Goal: Use online tool/utility

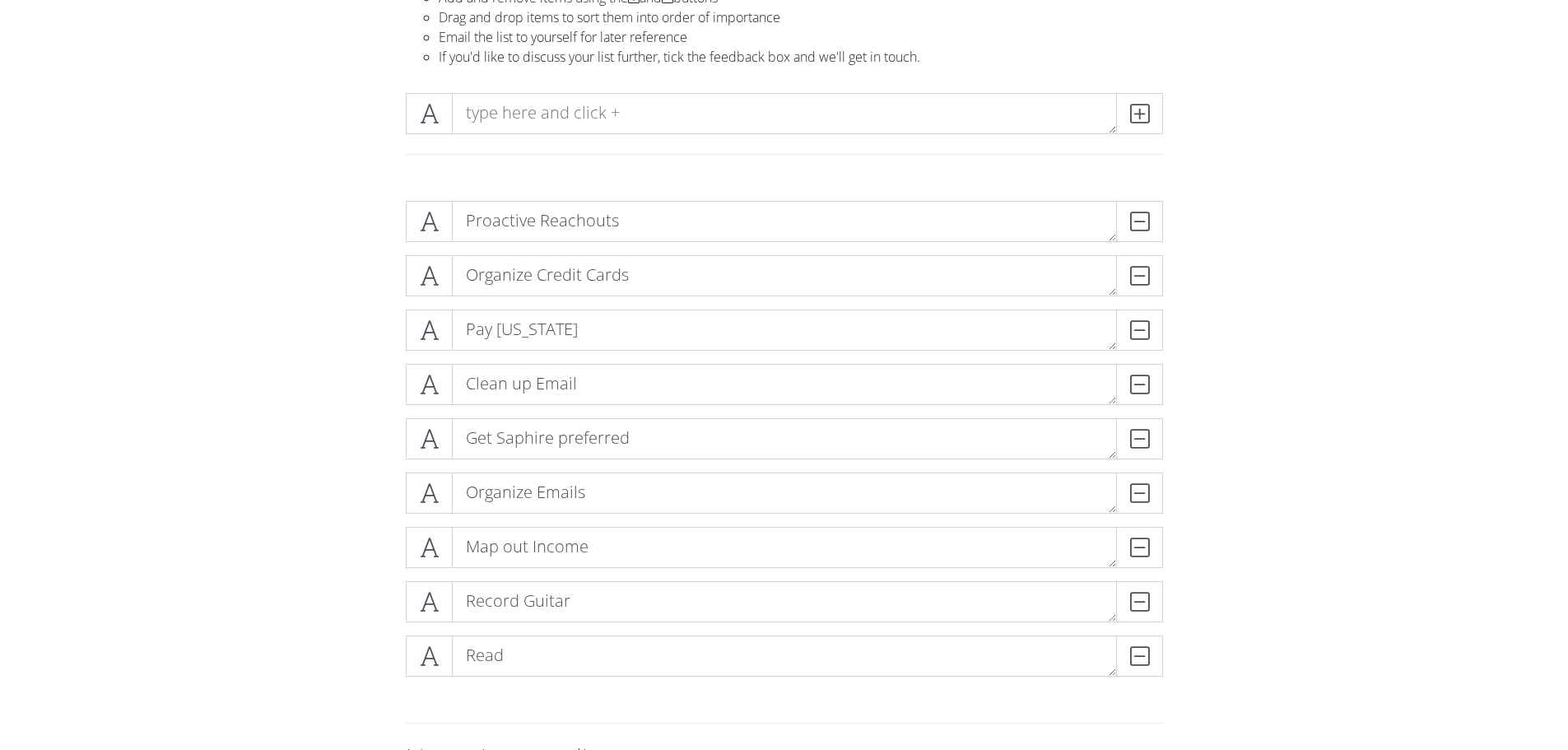
scroll to position [157, 0]
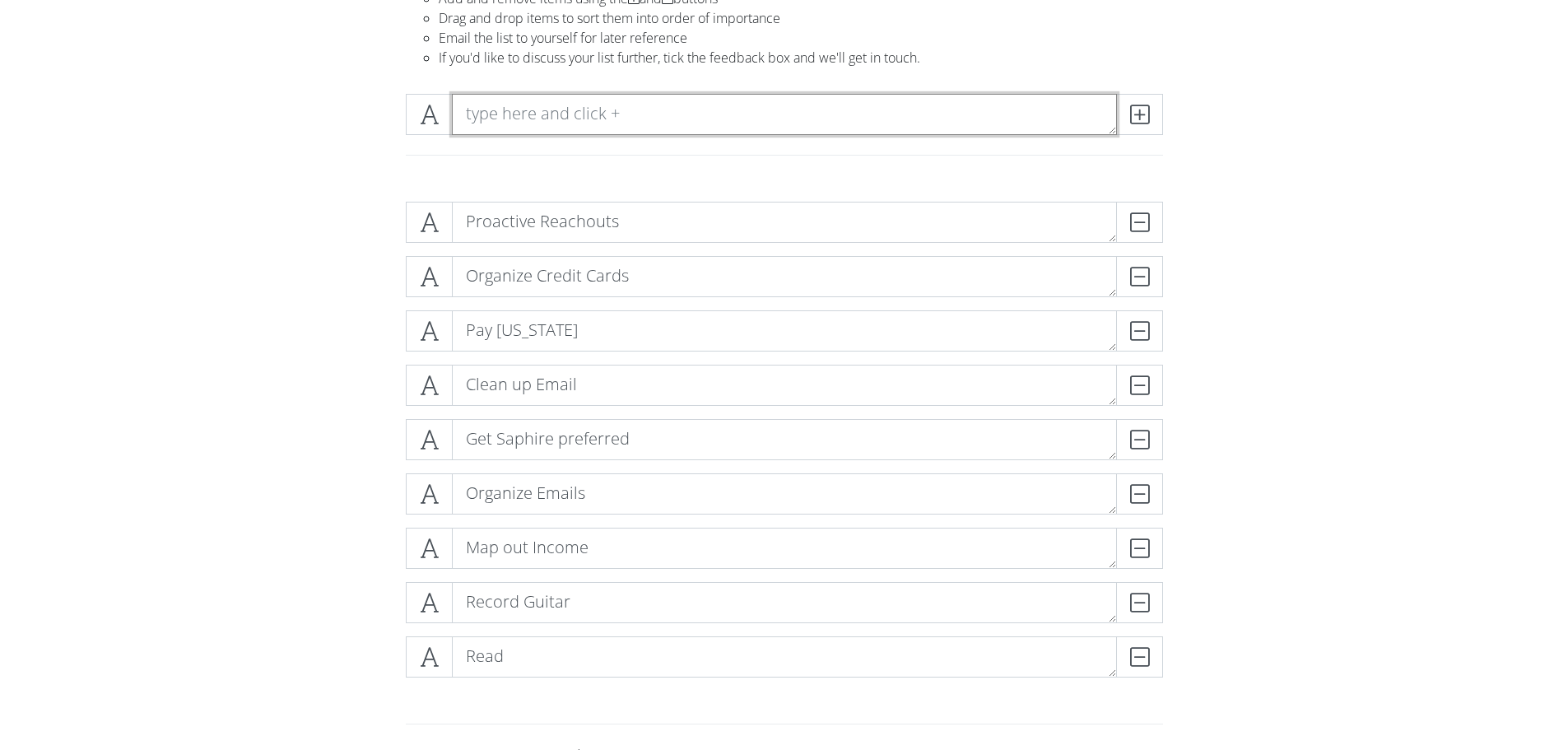
click at [556, 123] on textarea at bounding box center [784, 114] width 665 height 41
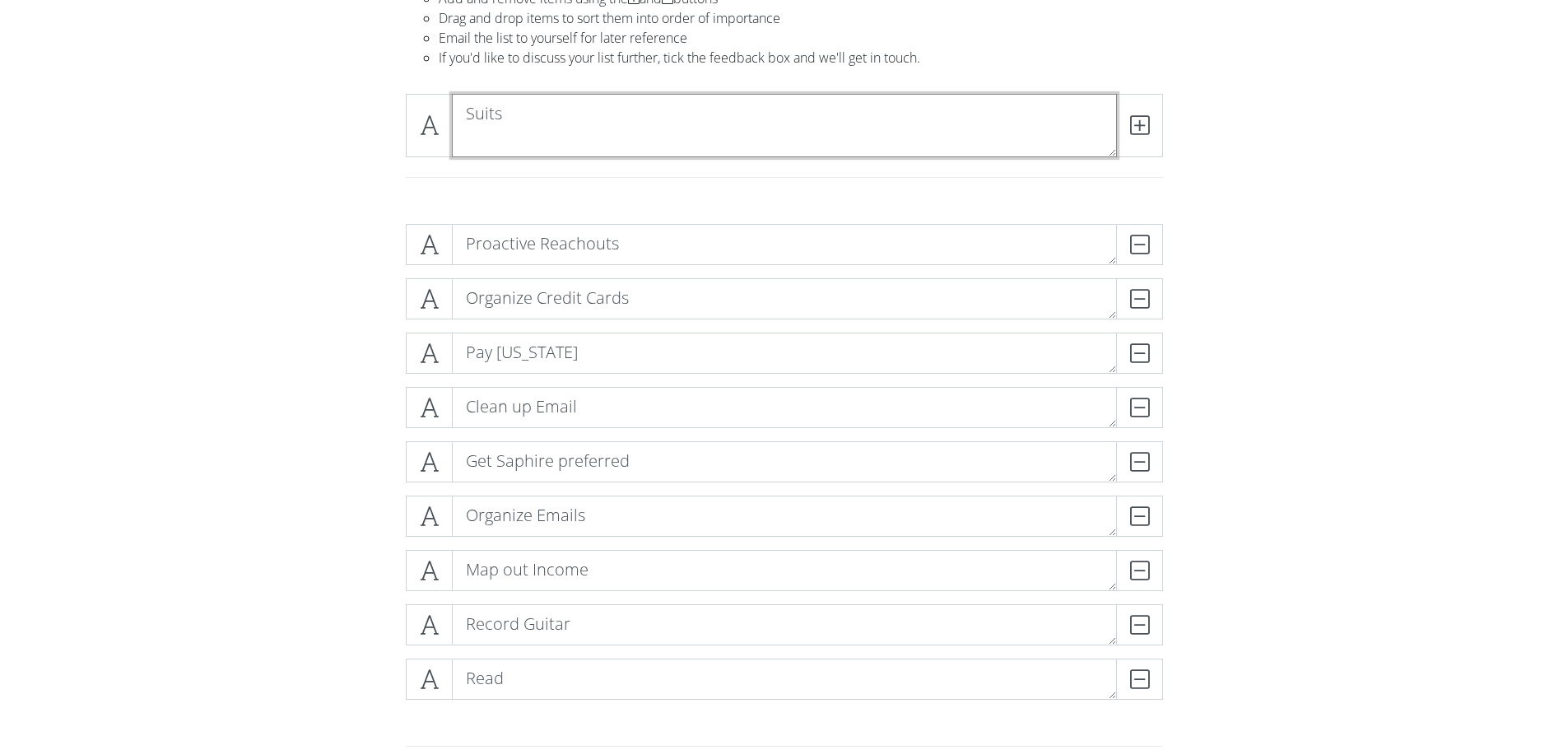
scroll to position [0, 0]
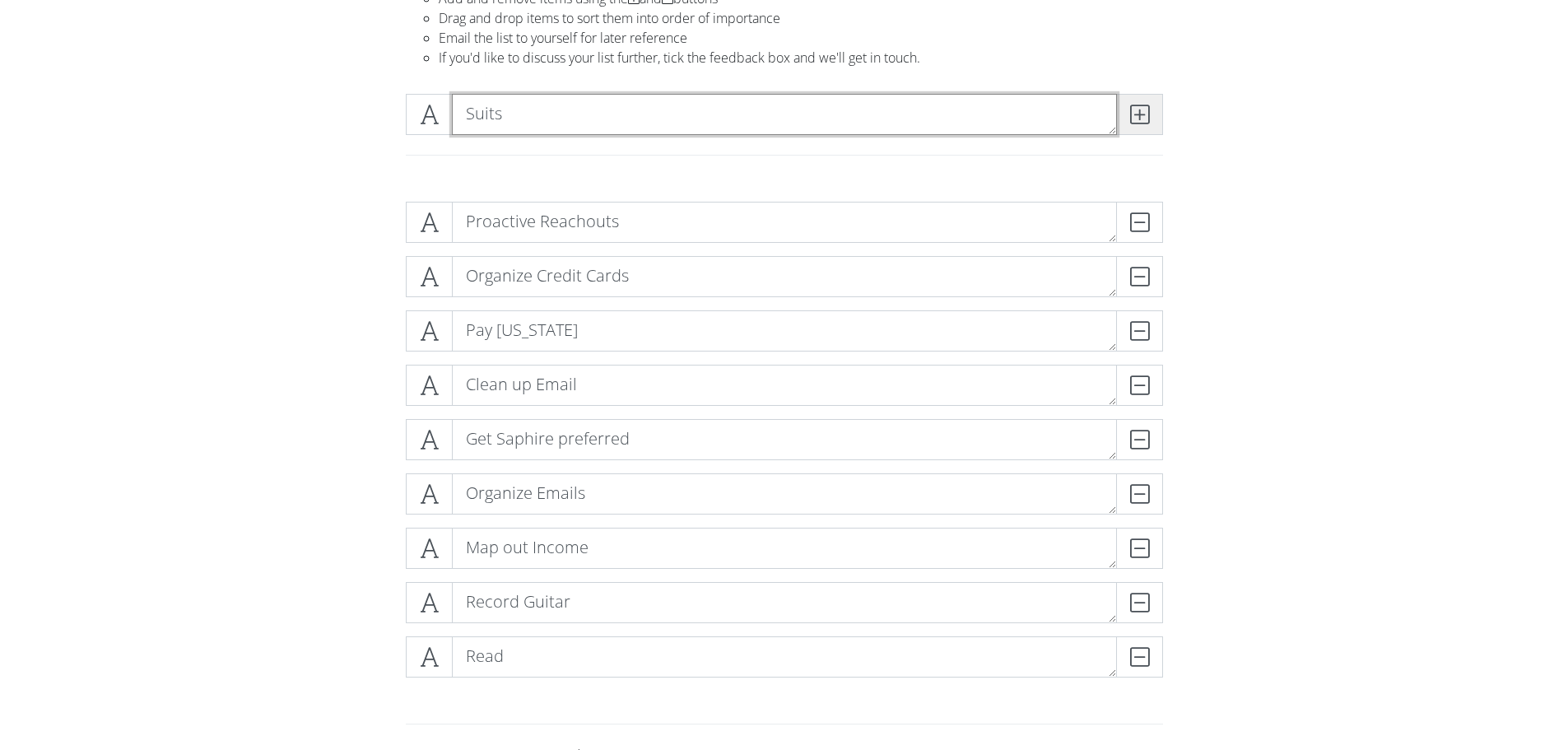
type textarea "Suits"
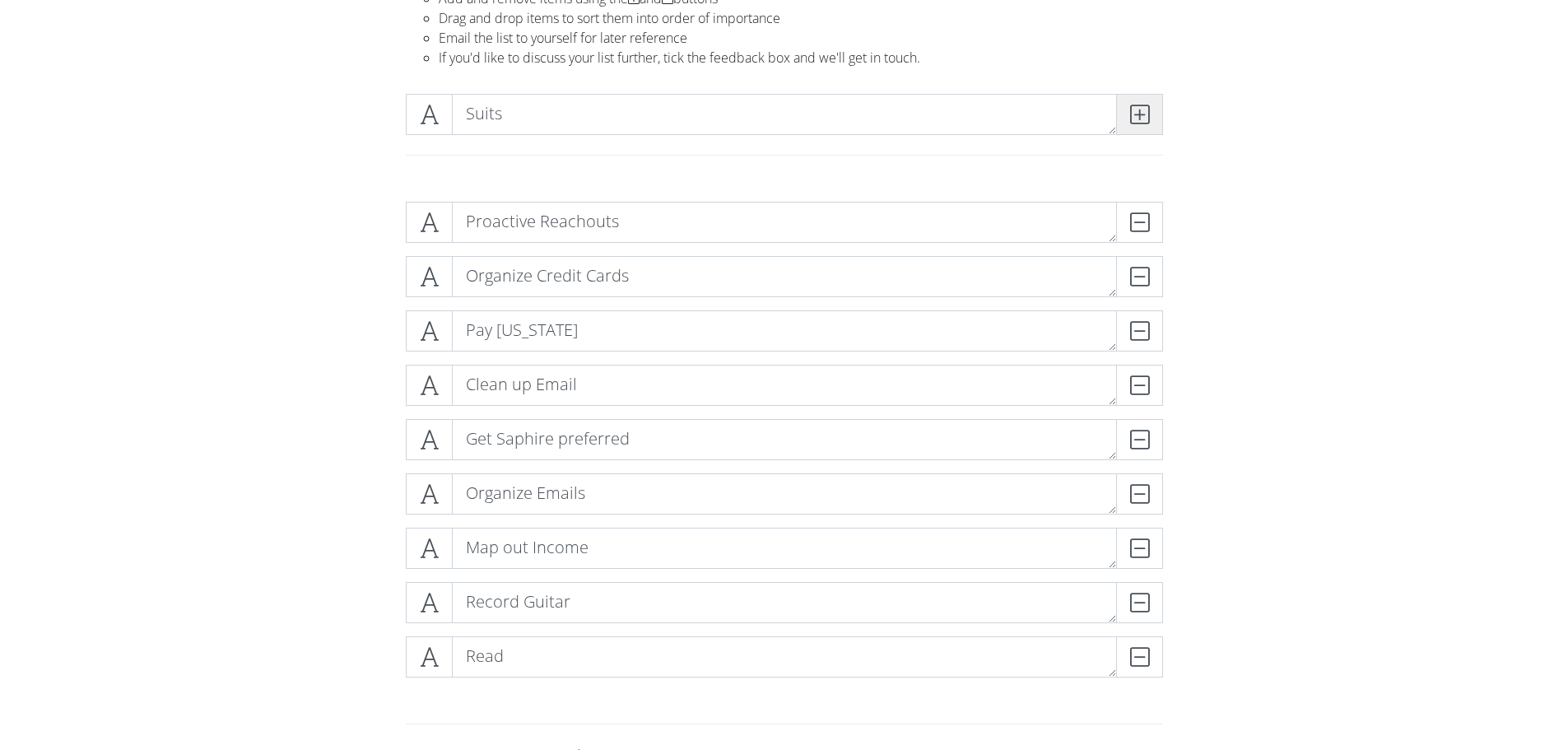
click at [1132, 109] on icon at bounding box center [1139, 114] width 19 height 17
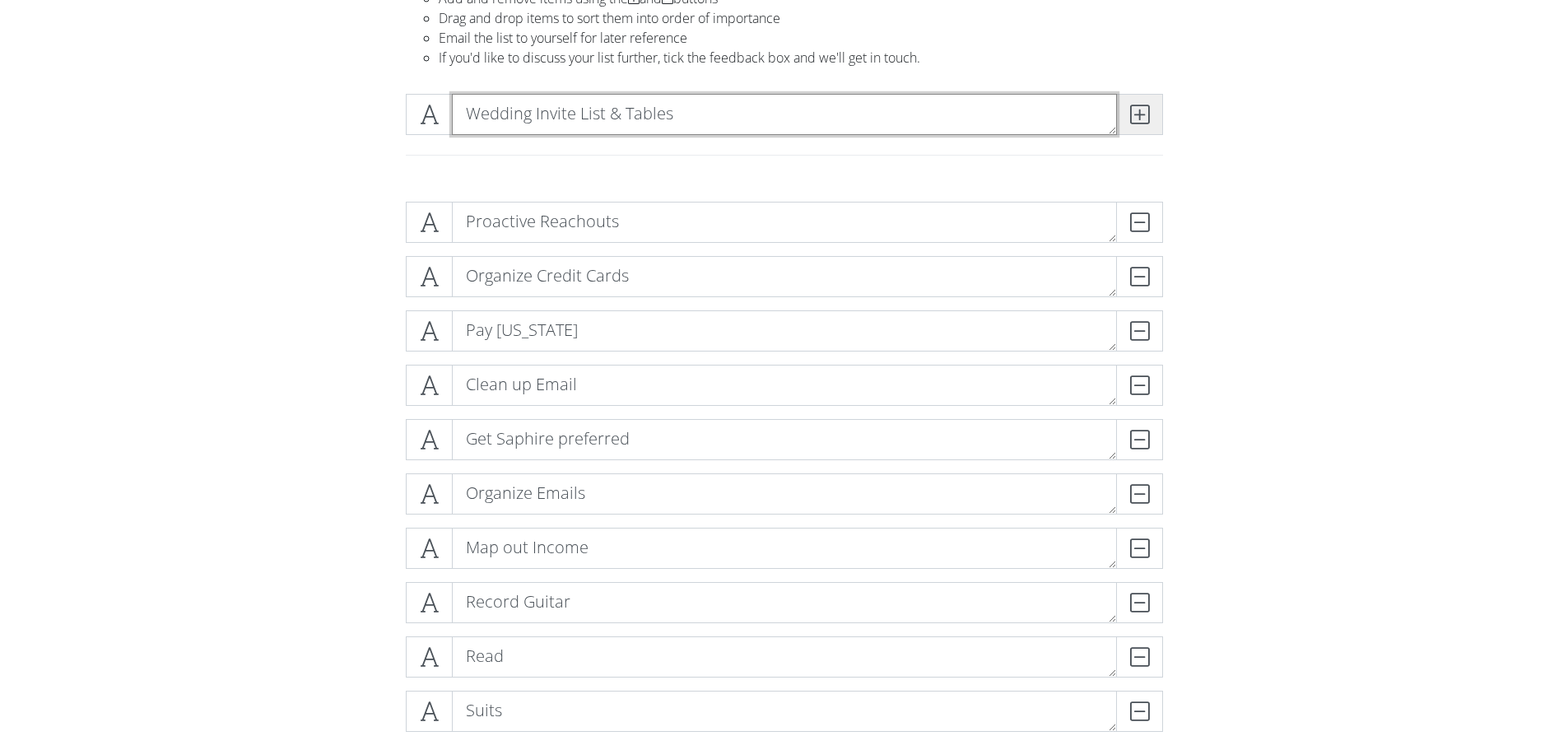
type textarea "Wedding Invite List & Tables"
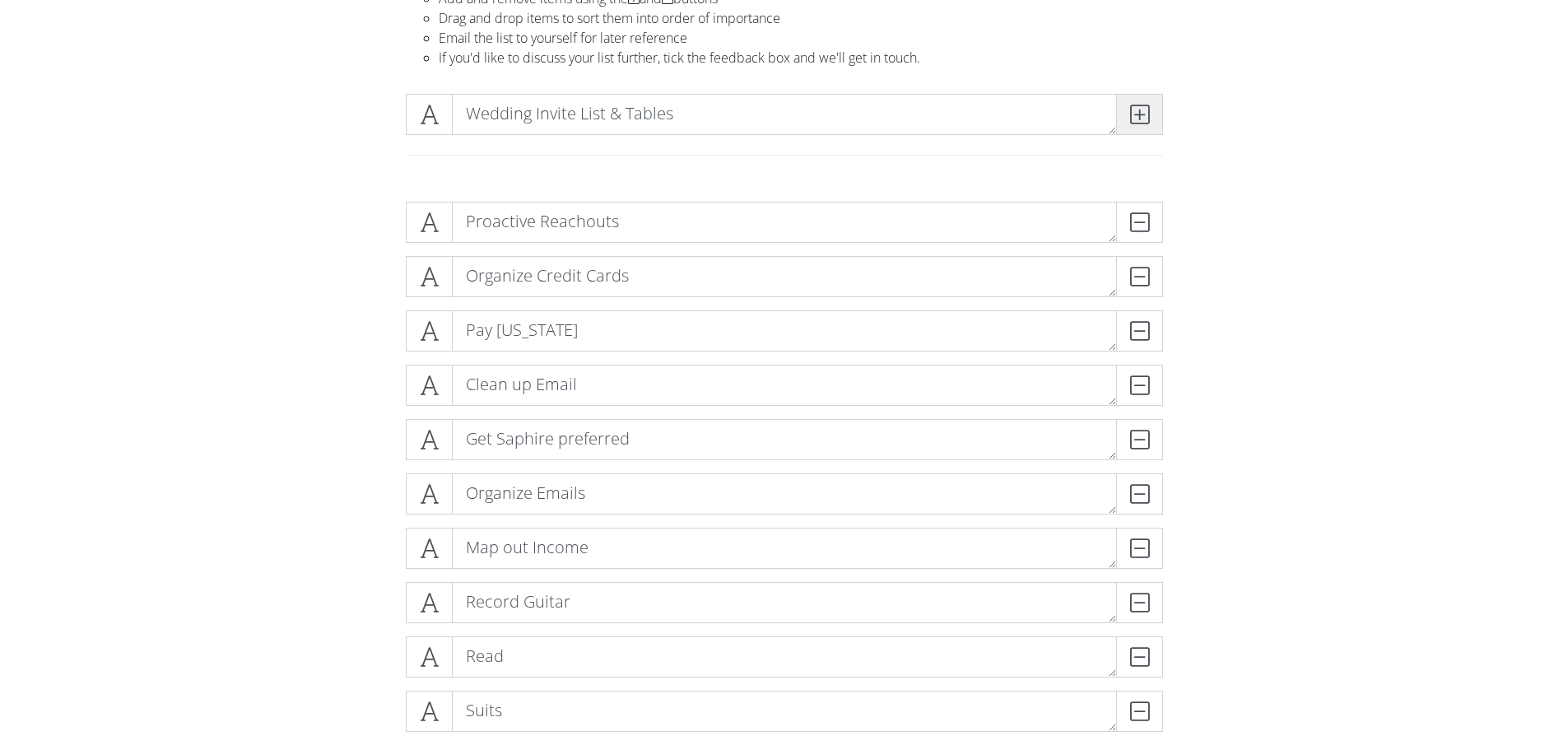
click at [1132, 109] on icon at bounding box center [1139, 114] width 19 height 17
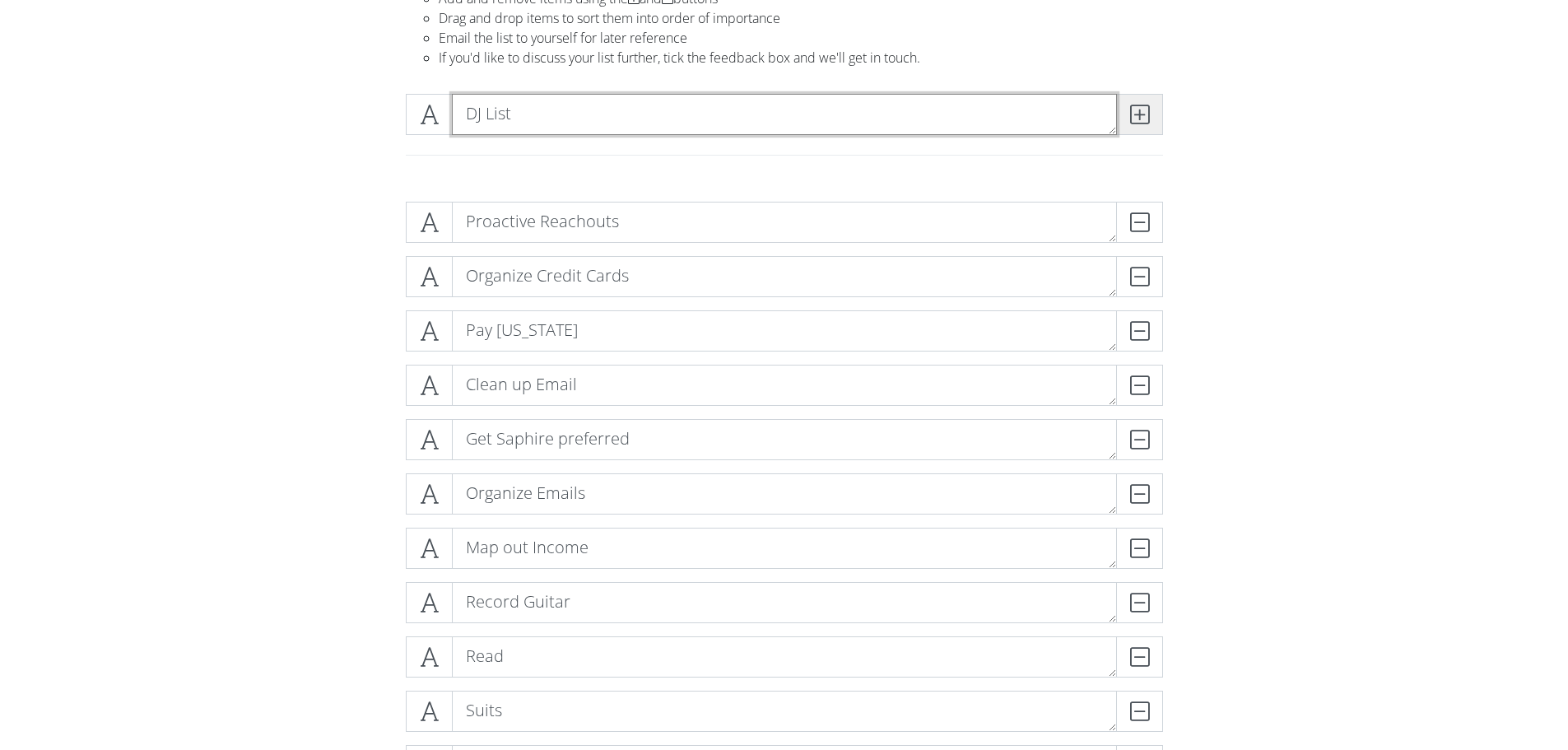
type textarea "DJ List"
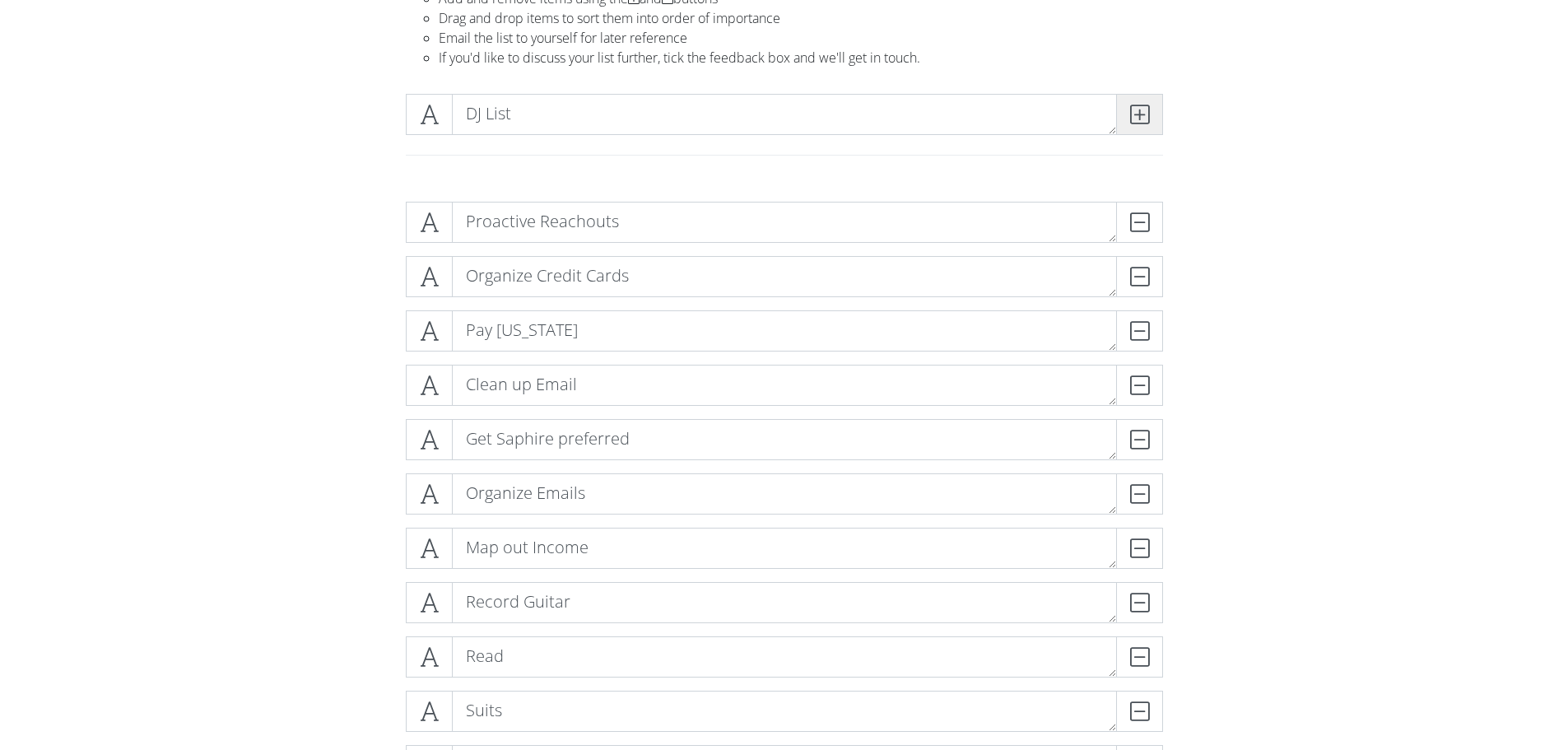
click at [1132, 109] on icon at bounding box center [1139, 114] width 19 height 17
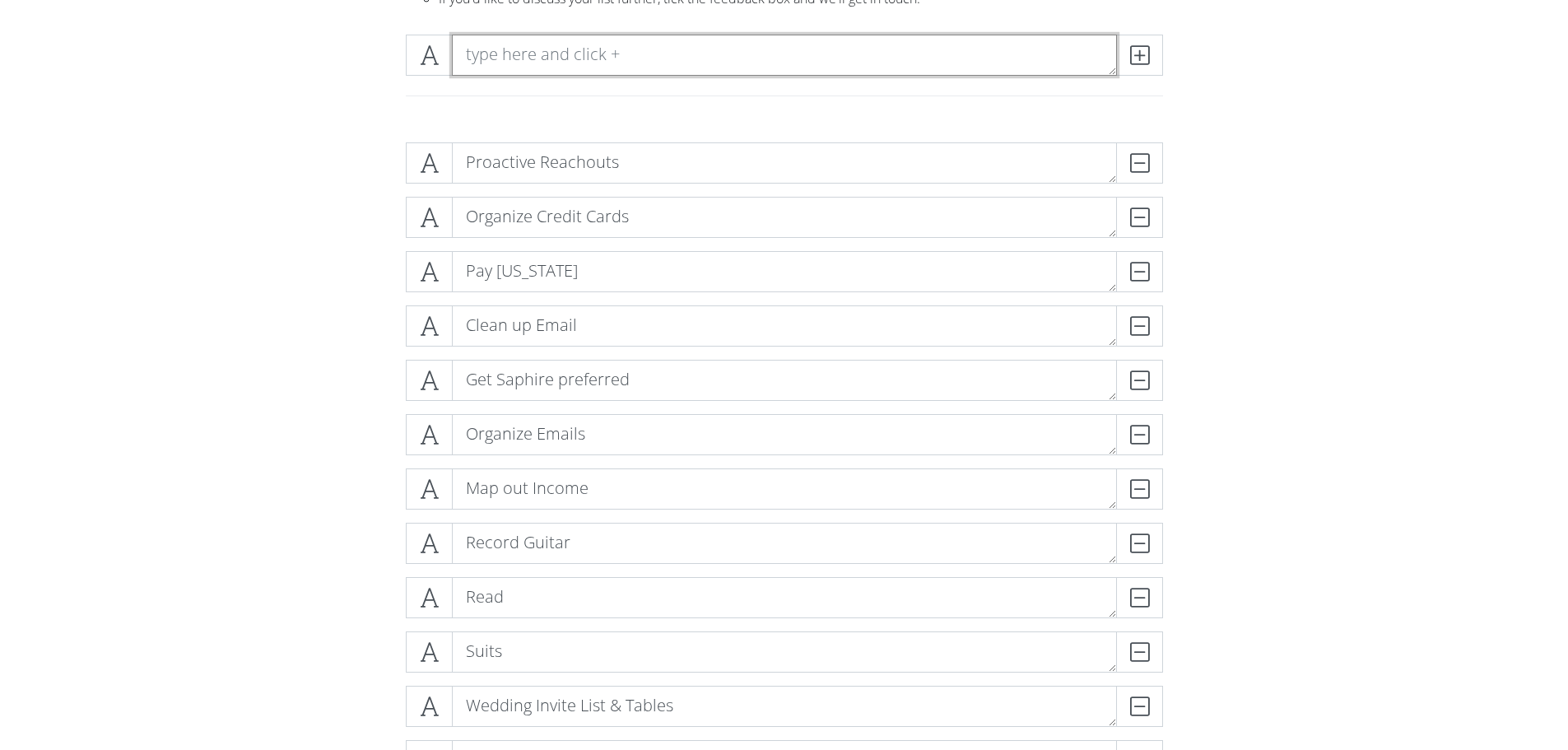
scroll to position [203, 0]
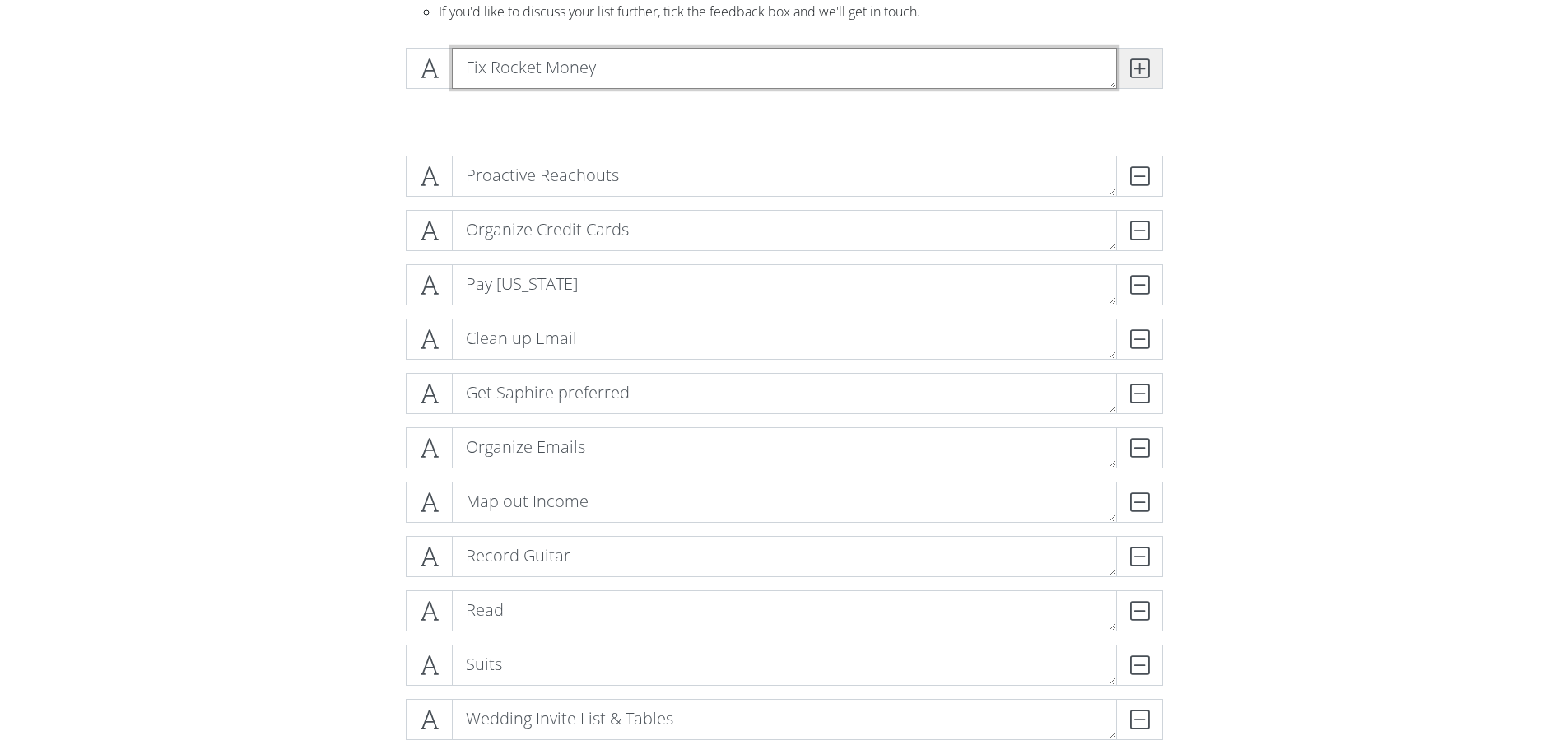
type textarea "Fix Rocket Money"
click at [1134, 73] on icon at bounding box center [1139, 69] width 19 height 17
